Goal: Task Accomplishment & Management: Manage account settings

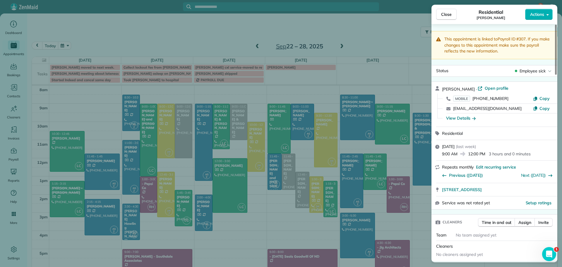
scroll to position [559, 0]
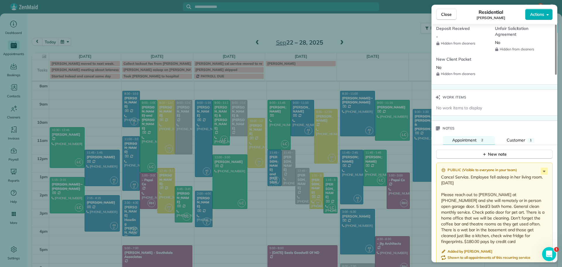
click at [454, 178] on p "Cancel Service. Employee fell asleep in her living room. [DATE] Please reach ou…" at bounding box center [495, 209] width 108 height 70
click at [449, 15] on span "Close" at bounding box center [446, 14] width 11 height 6
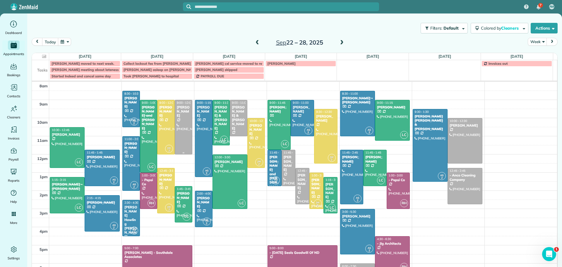
click at [183, 110] on div "[PERSON_NAME]" at bounding box center [184, 111] width 14 height 13
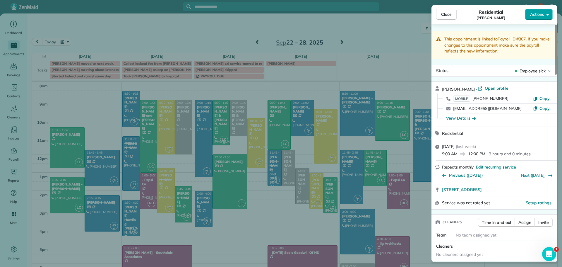
click at [535, 14] on span "Actions" at bounding box center [537, 14] width 14 height 6
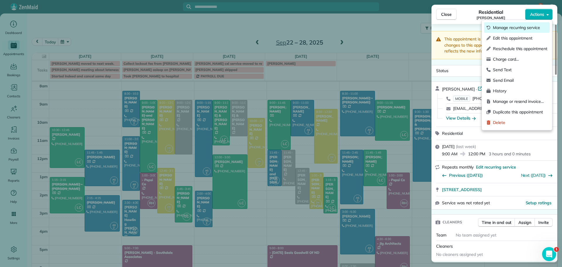
click at [514, 27] on span "Manage recurring service" at bounding box center [520, 28] width 54 height 6
click at [504, 28] on span "Manage recurring service" at bounding box center [520, 28] width 54 height 6
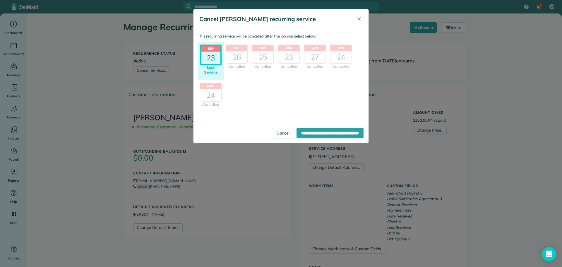
click at [212, 50] on header "Sep" at bounding box center [210, 49] width 19 height 6
click at [303, 132] on input "**********" at bounding box center [330, 133] width 67 height 11
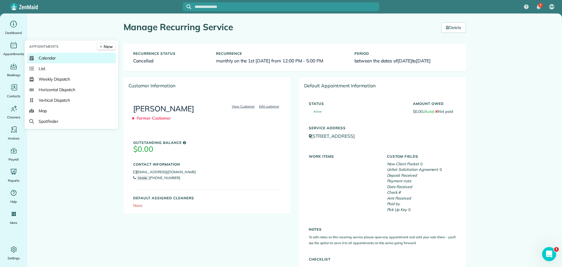
click at [46, 57] on span "Calendar" at bounding box center [47, 58] width 17 height 6
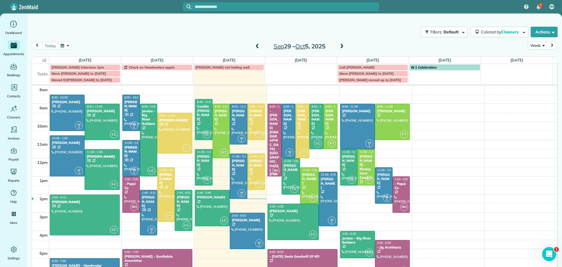
click at [255, 44] on span at bounding box center [257, 46] width 6 height 5
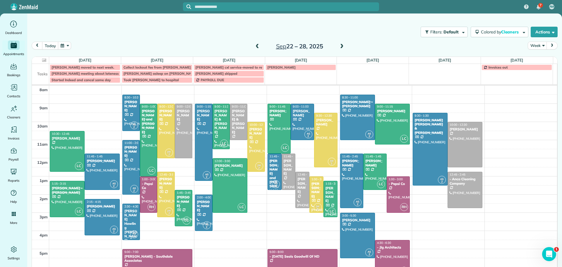
click at [127, 216] on div "[PERSON_NAME] Howling [PERSON_NAME]" at bounding box center [131, 226] width 14 height 34
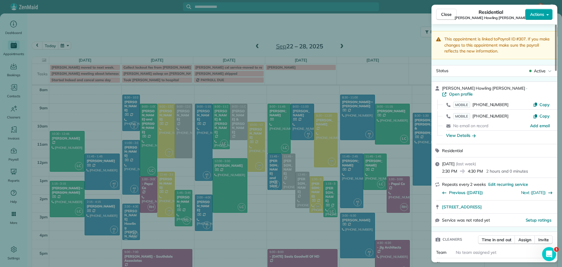
click at [540, 14] on span "Actions" at bounding box center [537, 14] width 14 height 6
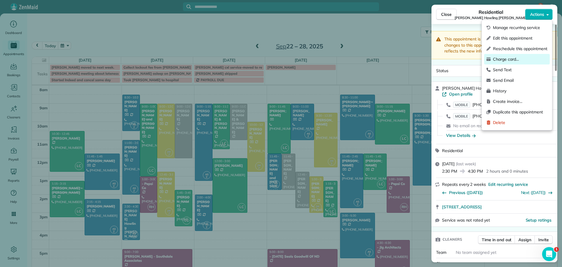
click at [520, 59] on span "Charge card…" at bounding box center [520, 59] width 54 height 6
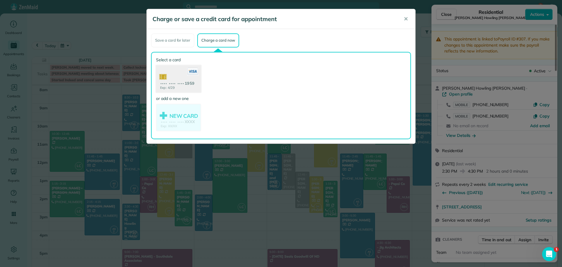
click at [171, 78] on use at bounding box center [178, 79] width 45 height 28
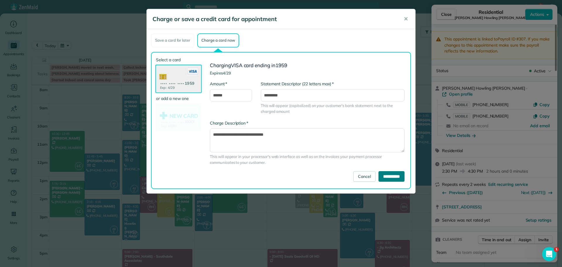
click at [391, 175] on input "**********" at bounding box center [392, 176] width 26 height 11
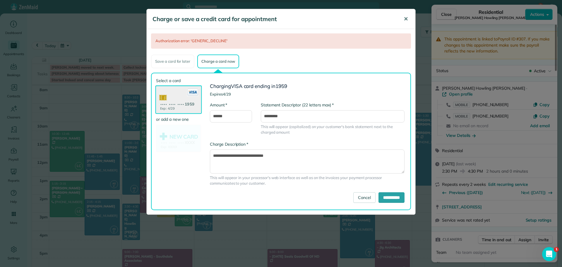
click at [404, 17] on span "✕" at bounding box center [406, 19] width 4 height 7
